Goal: Transaction & Acquisition: Obtain resource

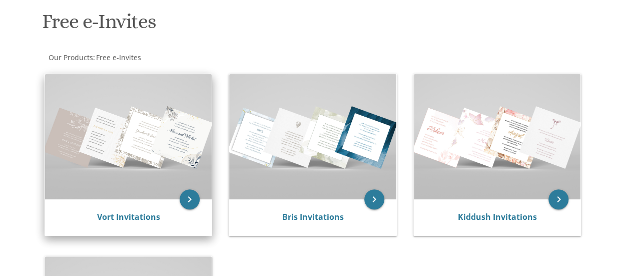
click at [122, 161] on img at bounding box center [128, 136] width 167 height 125
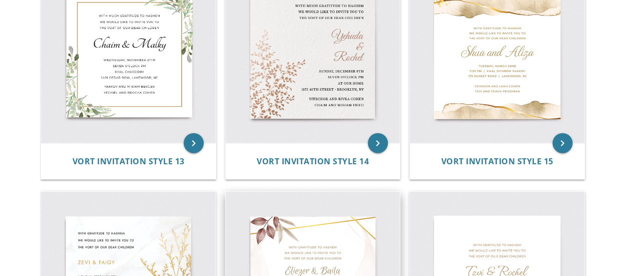
scroll to position [1100, 0]
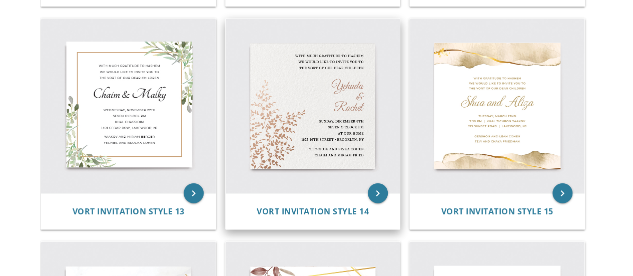
click at [305, 148] on img at bounding box center [313, 106] width 175 height 175
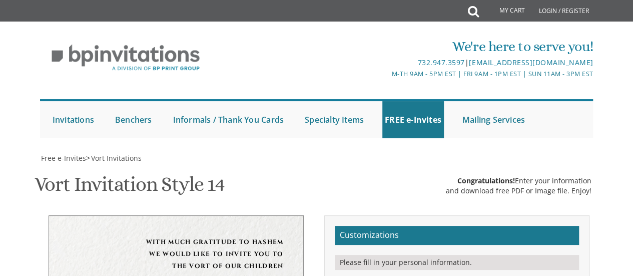
scroll to position [250, 0]
drag, startPoint x: 451, startPoint y: 109, endPoint x: 386, endPoint y: 106, distance: 65.1
drag, startPoint x: 451, startPoint y: 130, endPoint x: 412, endPoint y: 133, distance: 39.1
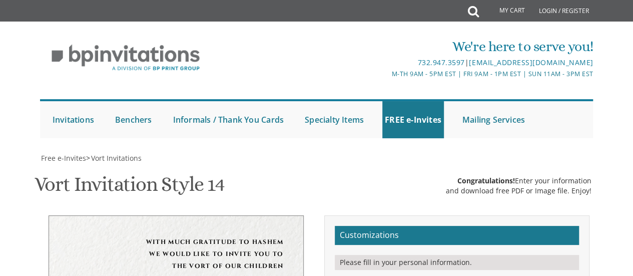
type textarea "Yossi & Esti"
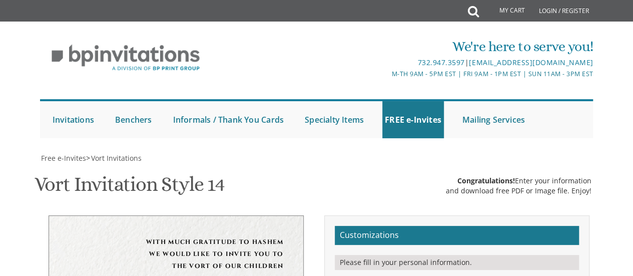
drag, startPoint x: 466, startPoint y: 116, endPoint x: 448, endPoint y: 116, distance: 18.0
drag, startPoint x: 466, startPoint y: 129, endPoint x: 424, endPoint y: 128, distance: 42.0
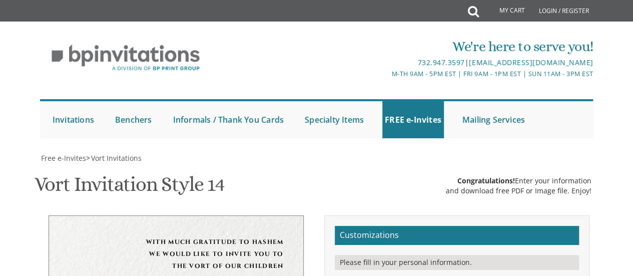
drag, startPoint x: 477, startPoint y: 127, endPoint x: 420, endPoint y: 135, distance: 57.6
type textarea "[DATE] Seven Thirty pm • [GEOGRAPHIC_DATA], [GEOGRAPHIC_DATA]"
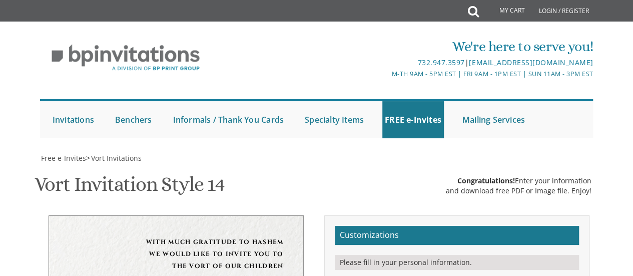
drag, startPoint x: 506, startPoint y: 115, endPoint x: 423, endPoint y: 114, distance: 82.5
drag, startPoint x: 502, startPoint y: 124, endPoint x: 423, endPoint y: 122, distance: 78.6
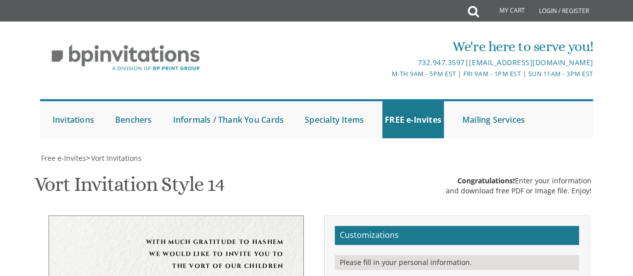
type textarea "[PERSON_NAME] and [PERSON_NAME] and [PERSON_NAME]"
type input "[EMAIL_ADDRESS][DOMAIN_NAME]"
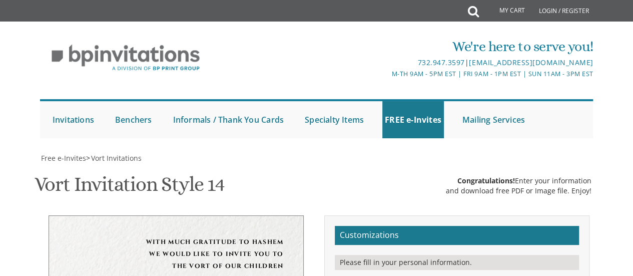
drag, startPoint x: 234, startPoint y: 90, endPoint x: 286, endPoint y: 257, distance: 175.0
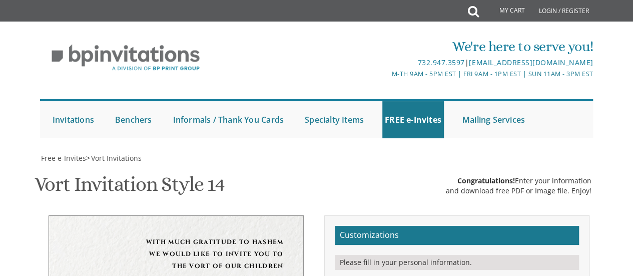
drag, startPoint x: 241, startPoint y: 89, endPoint x: 294, endPoint y: 245, distance: 164.7
drag, startPoint x: 291, startPoint y: 245, endPoint x: 147, endPoint y: 39, distance: 250.7
